Goal: Information Seeking & Learning: Learn about a topic

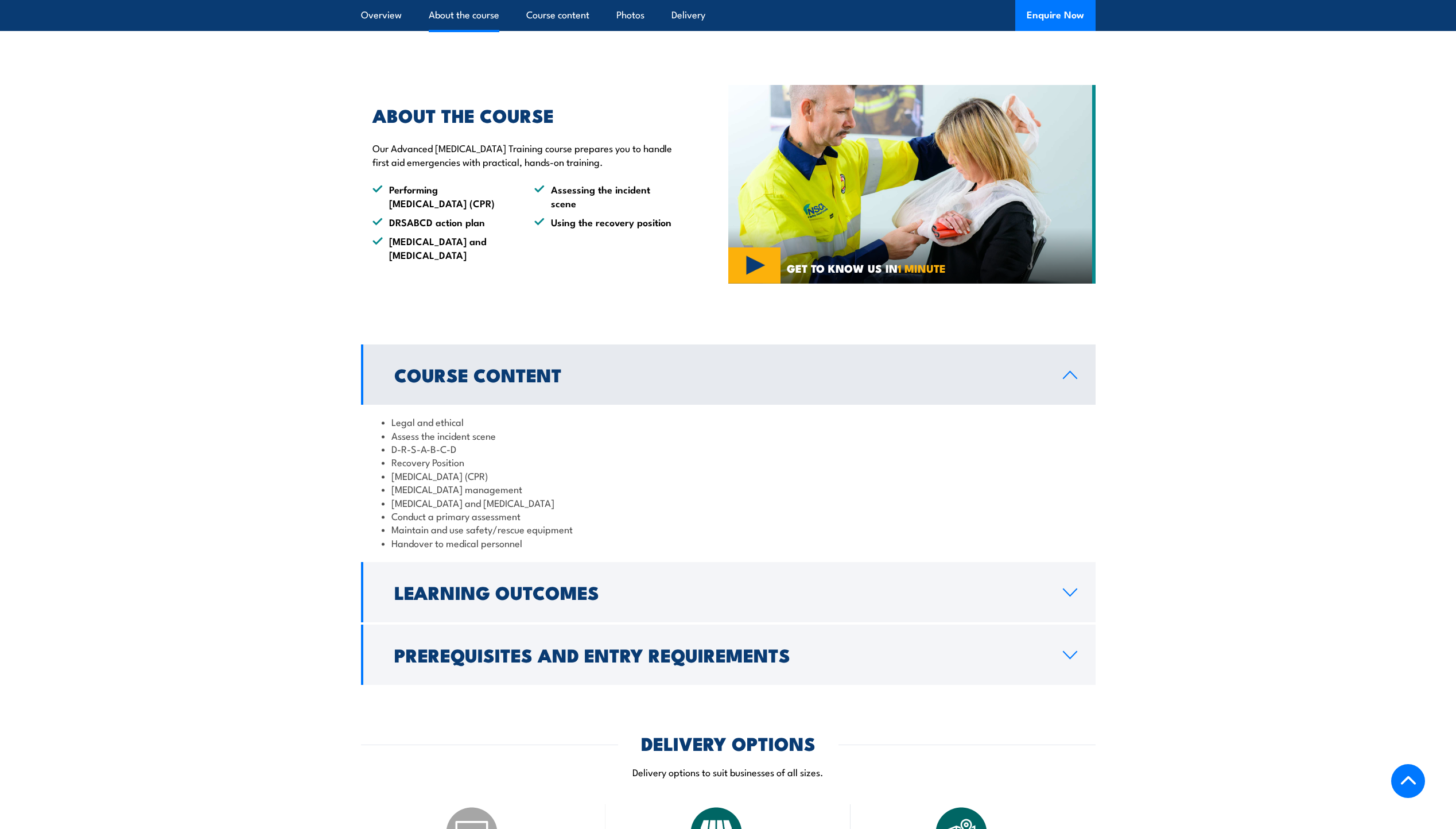
scroll to position [689, 0]
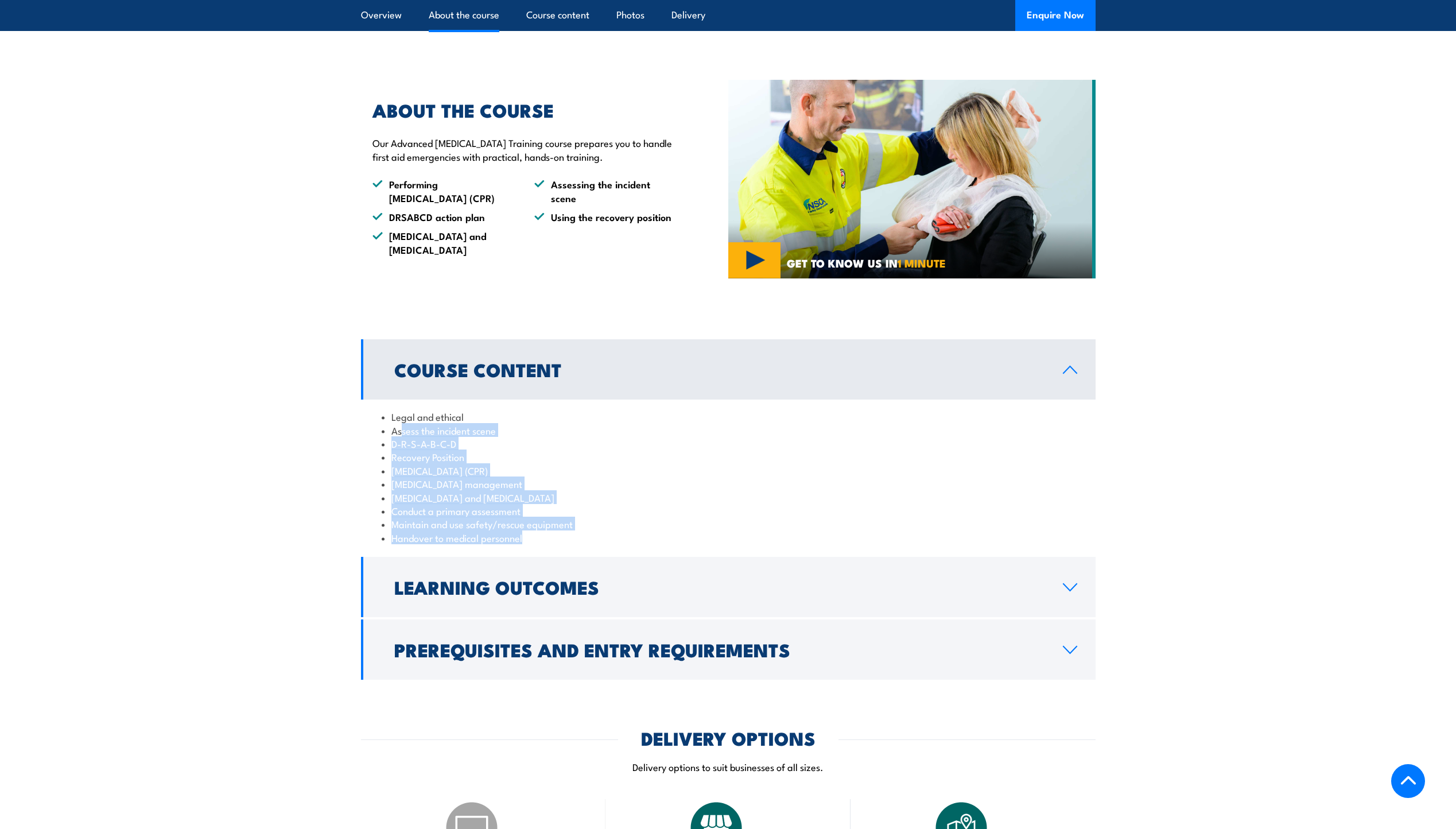
drag, startPoint x: 401, startPoint y: 457, endPoint x: 602, endPoint y: 565, distance: 228.2
click at [602, 544] on ul "Legal and ethical Assess the incident scene D-R-S-A-B-C-D Recovery Position [ME…" at bounding box center [728, 477] width 693 height 134
drag, startPoint x: 602, startPoint y: 565, endPoint x: 559, endPoint y: 565, distance: 43.0
click at [559, 544] on li "Handover to medical personnel" at bounding box center [728, 538] width 693 height 13
drag, startPoint x: 433, startPoint y: 552, endPoint x: 505, endPoint y: 571, distance: 74.5
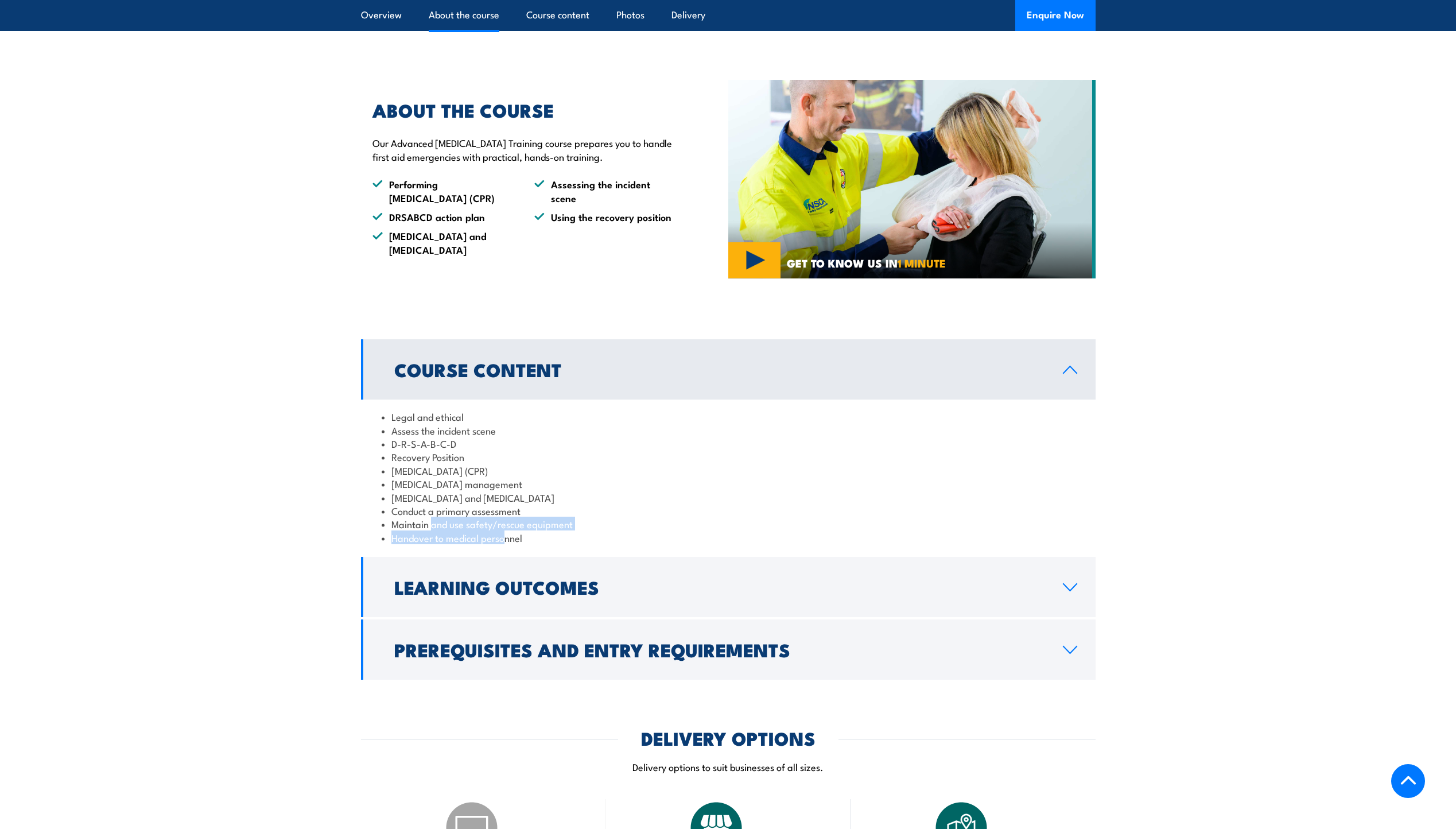
click at [505, 555] on div "Legal and ethical Assess the incident scene D-R-S-A-B-C-D Recovery Position [ME…" at bounding box center [728, 477] width 735 height 155
drag, startPoint x: 505, startPoint y: 571, endPoint x: 541, endPoint y: 569, distance: 36.1
click at [541, 544] on li "Handover to medical personnel" at bounding box center [728, 538] width 693 height 13
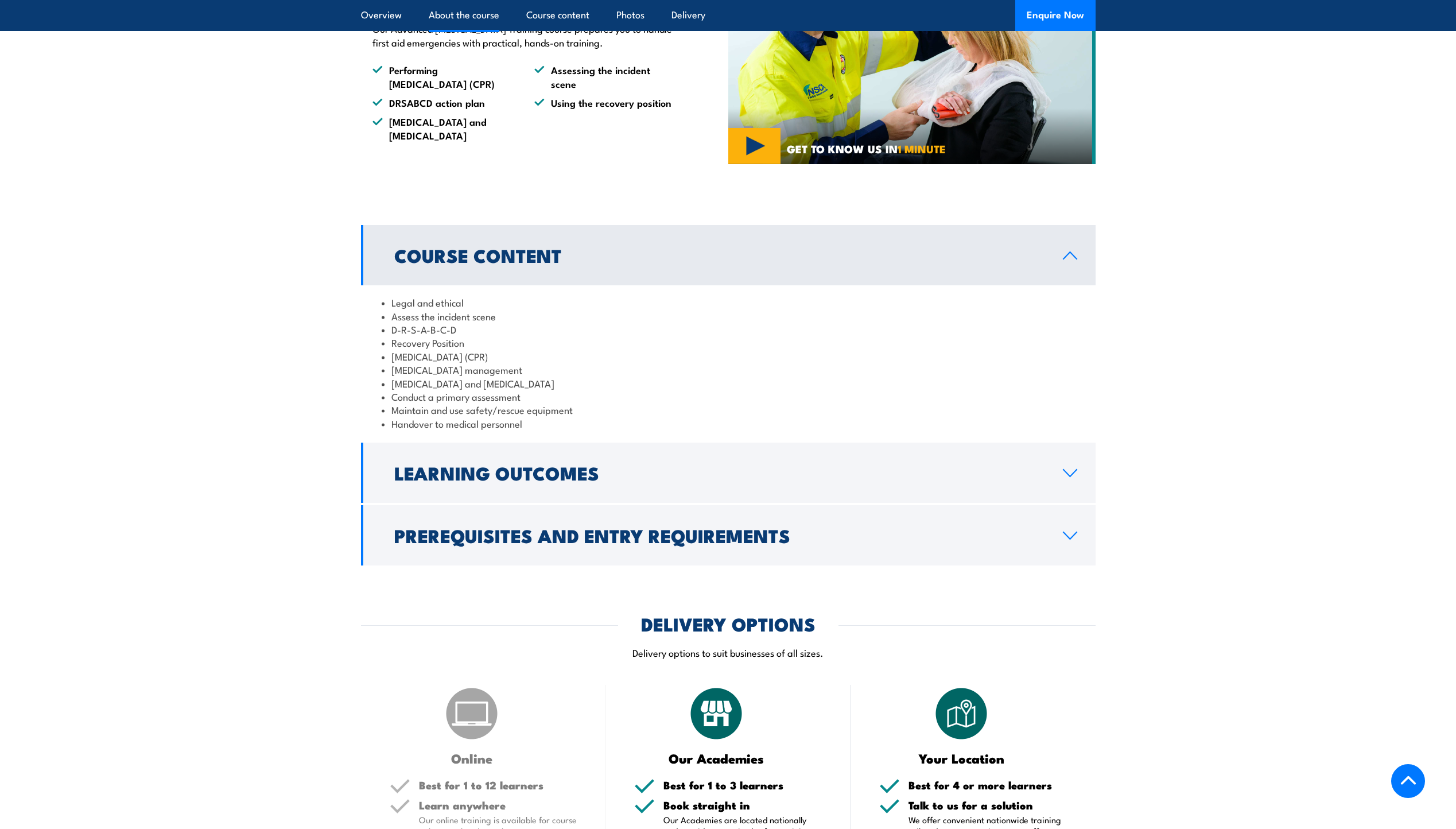
scroll to position [804, 0]
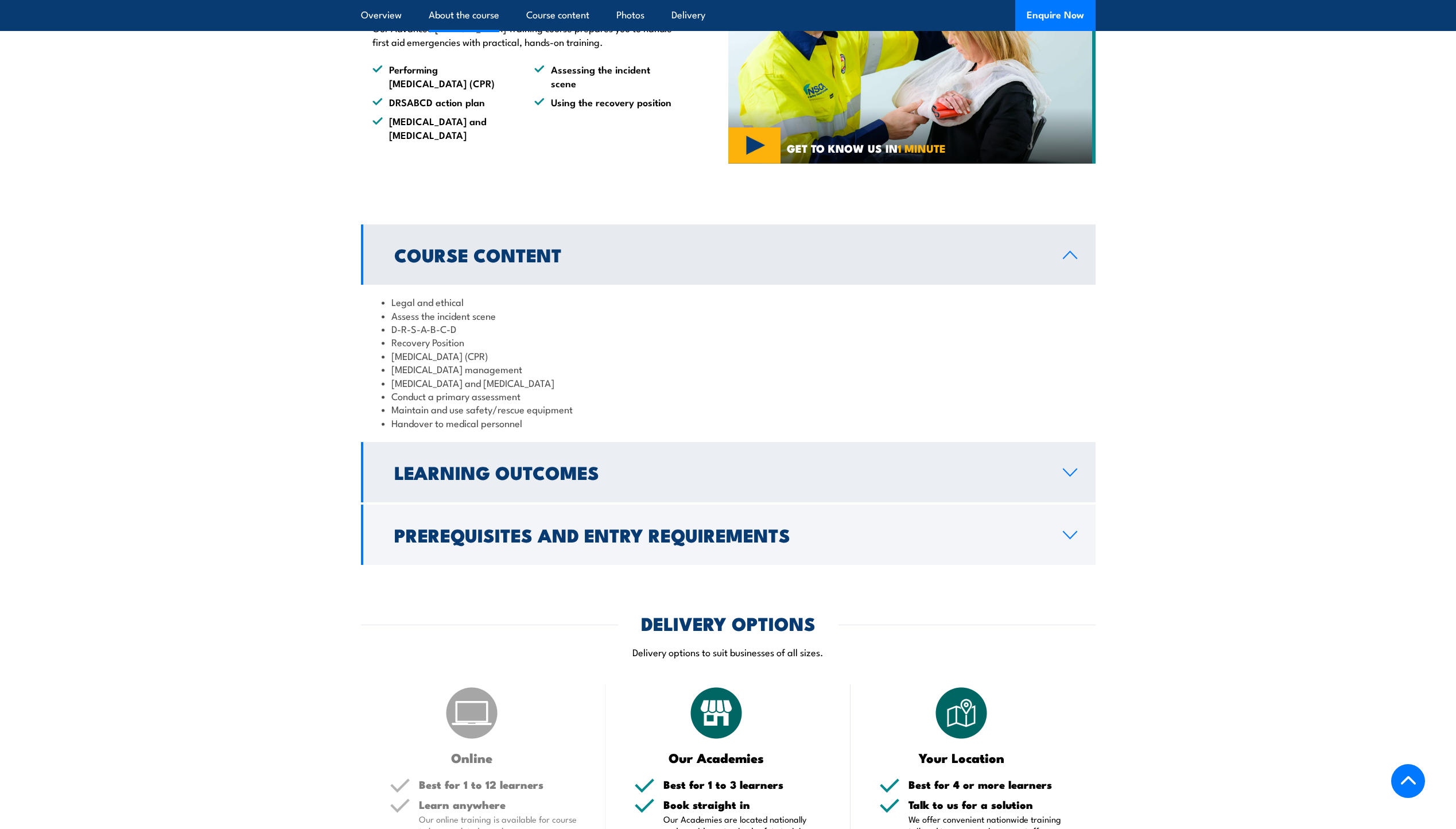
click at [642, 503] on link "Learning Outcomes" at bounding box center [728, 472] width 735 height 60
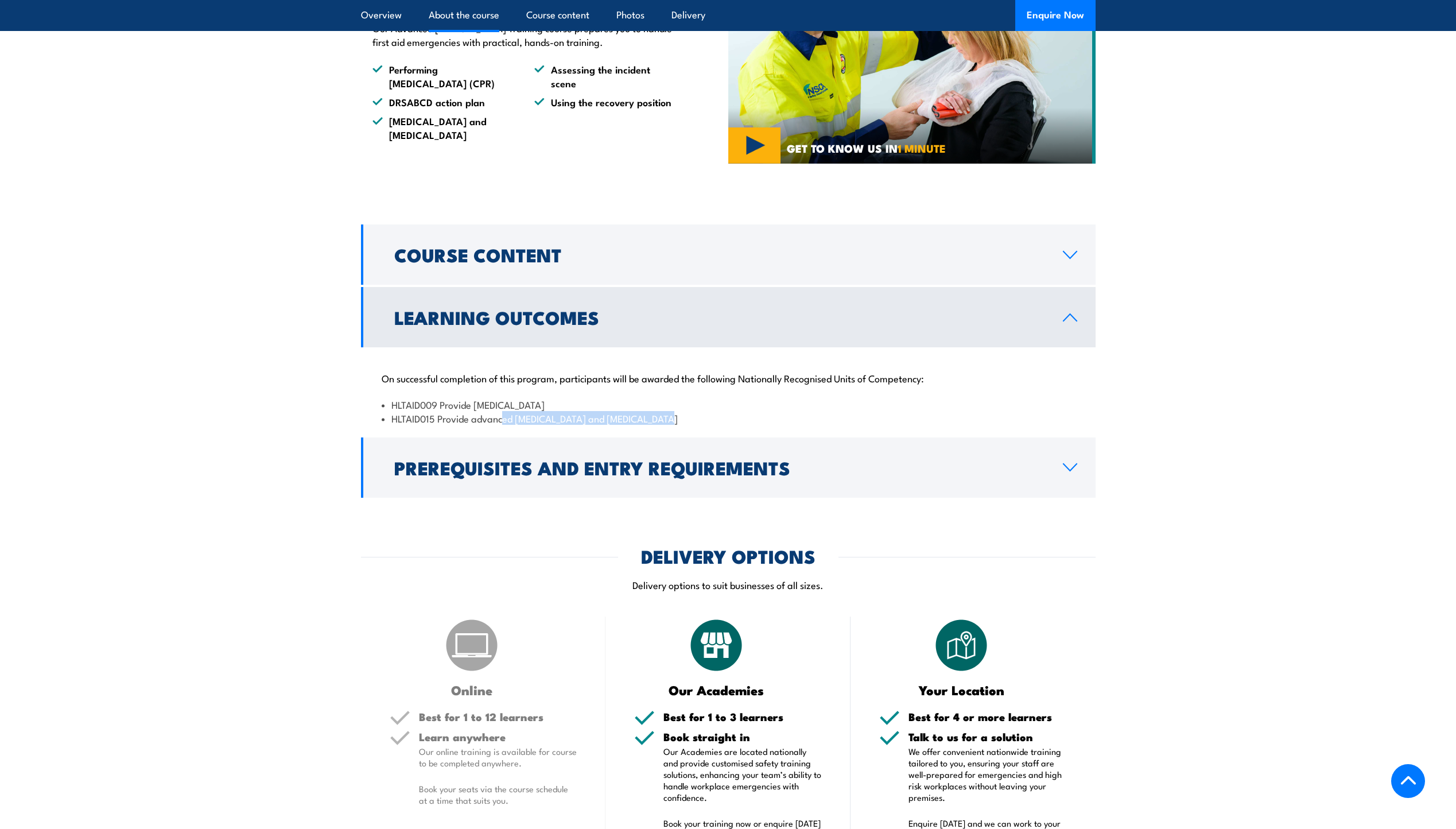
drag, startPoint x: 504, startPoint y: 447, endPoint x: 675, endPoint y: 447, distance: 171.0
click at [675, 425] on li "HLTAID015 Provide advanced [MEDICAL_DATA] and [MEDICAL_DATA]" at bounding box center [728, 418] width 693 height 13
drag, startPoint x: 675, startPoint y: 447, endPoint x: 652, endPoint y: 450, distance: 23.2
click at [652, 425] on li "HLTAID015 Provide advanced [MEDICAL_DATA] and [MEDICAL_DATA]" at bounding box center [728, 418] width 693 height 13
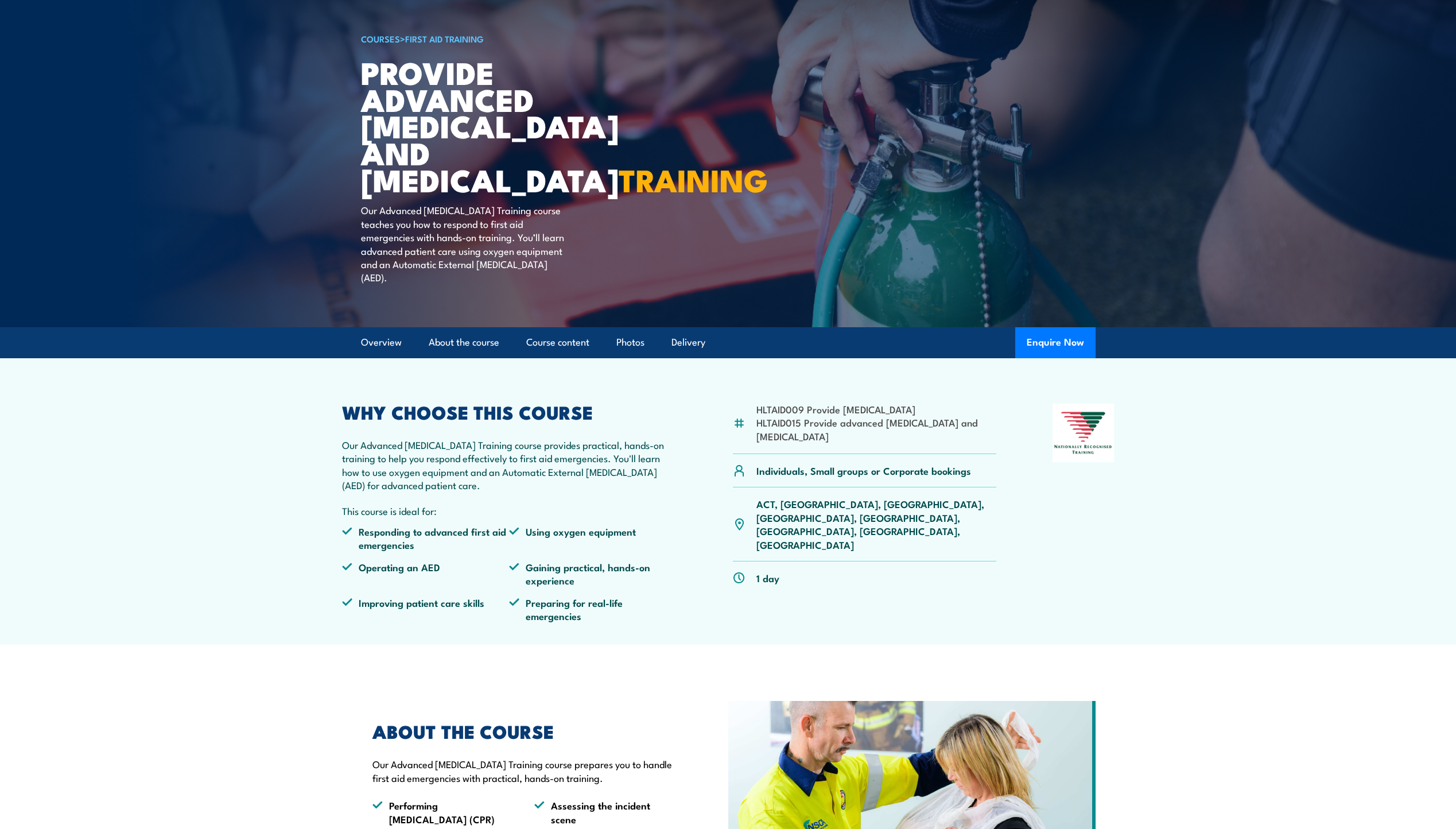
scroll to position [0, 0]
